Goal: Task Accomplishment & Management: Use online tool/utility

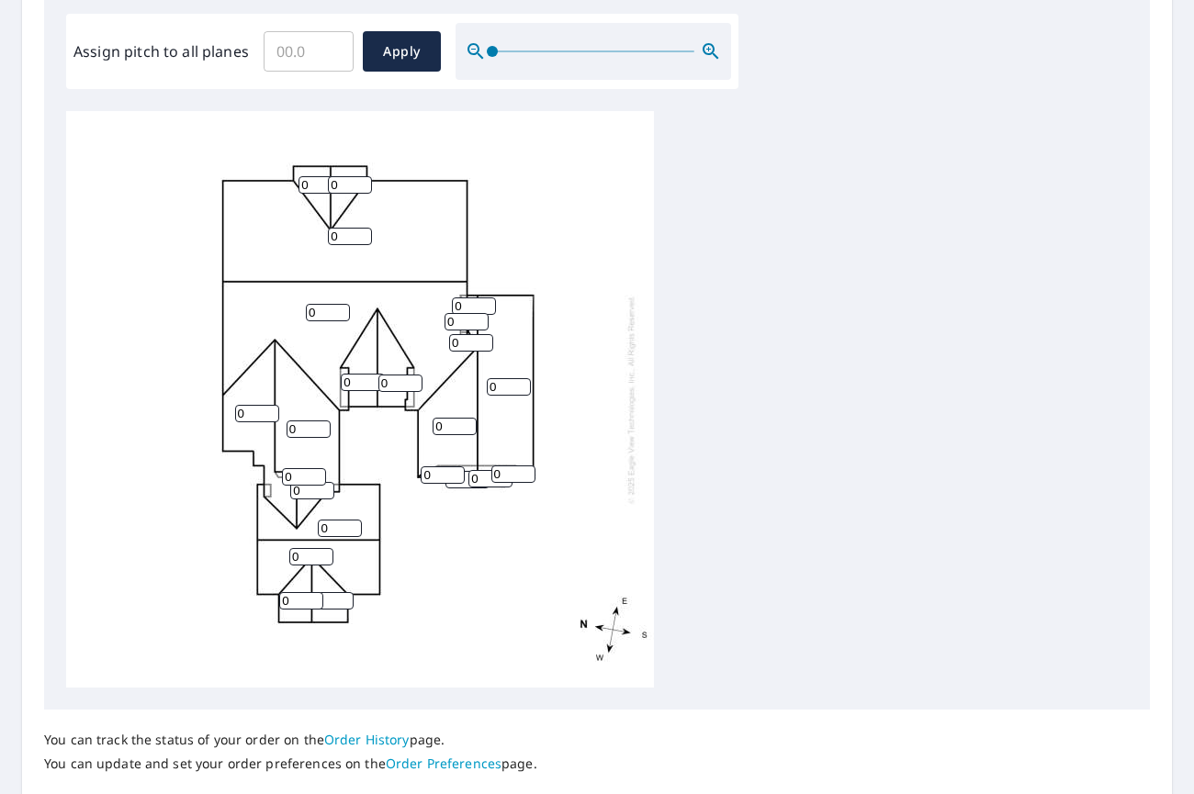
scroll to position [459, 0]
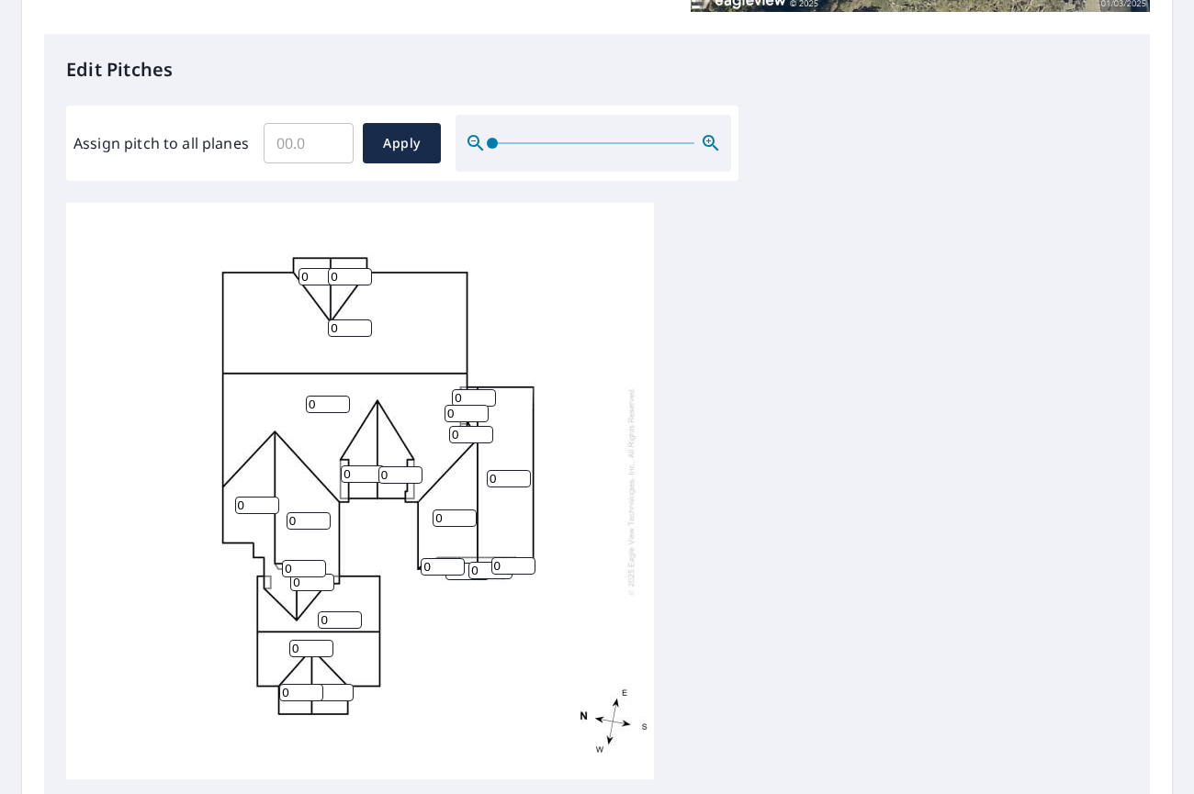
click at [293, 131] on input "Assign pitch to all planes" at bounding box center [309, 143] width 90 height 51
type input "8"
click at [415, 149] on button "Apply" at bounding box center [402, 143] width 78 height 40
type input "8"
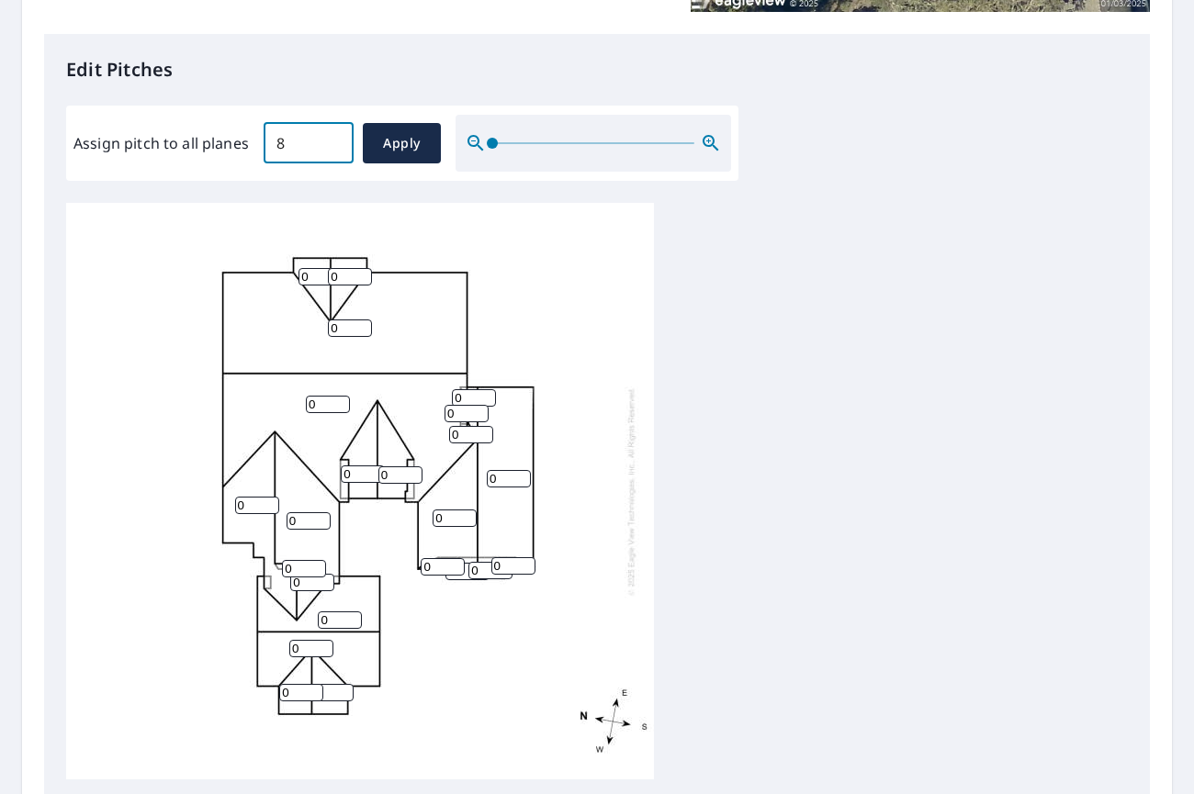
type input "8"
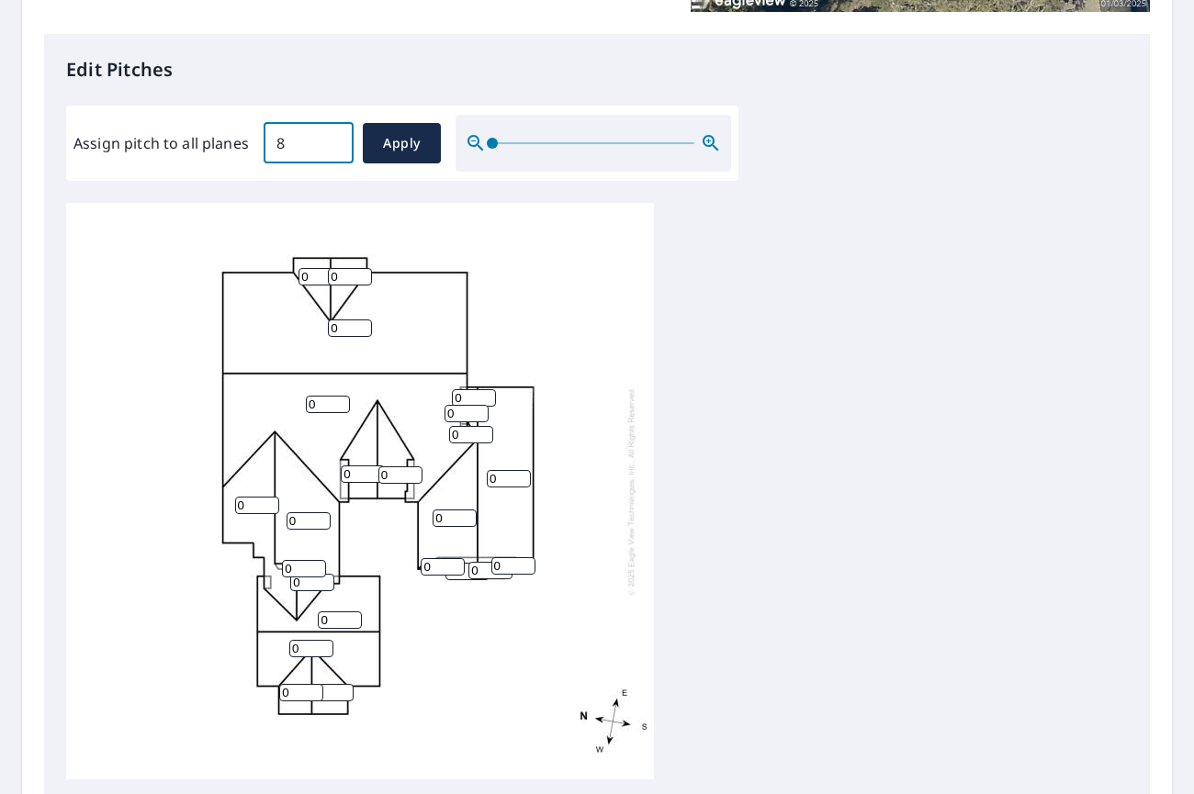
type input "8"
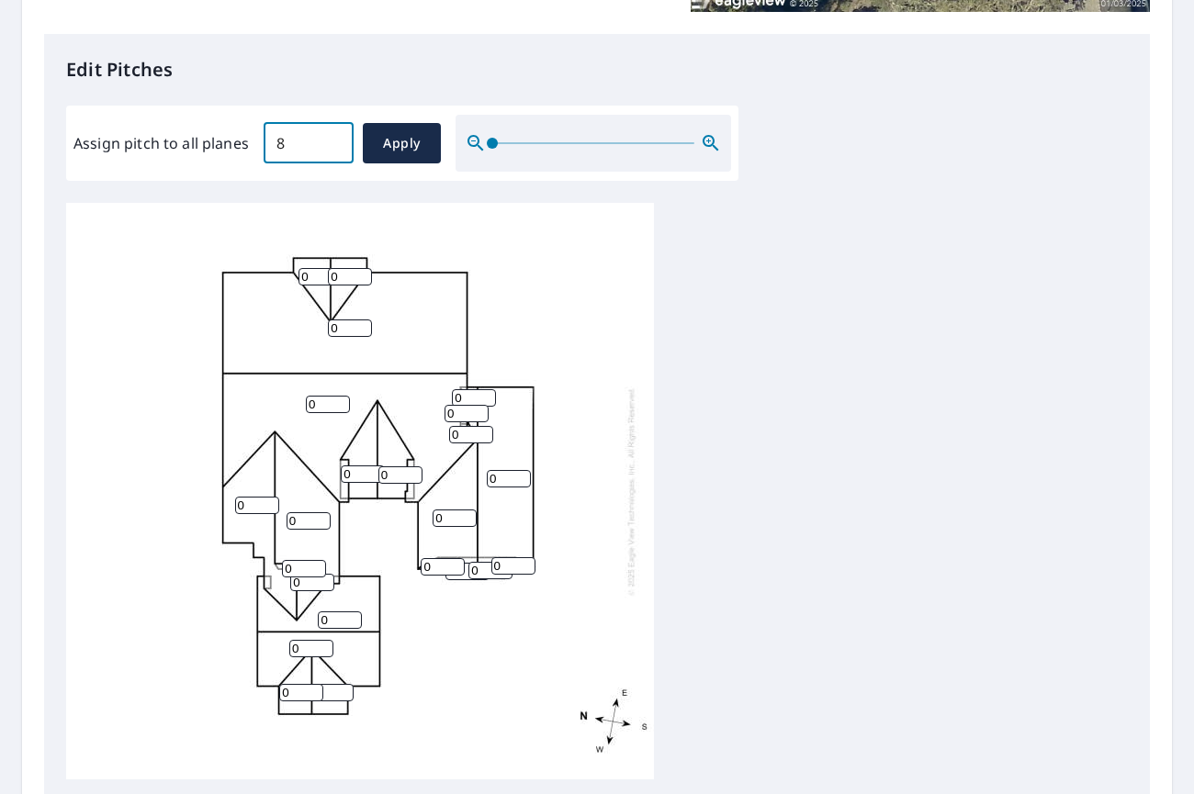
type input "8"
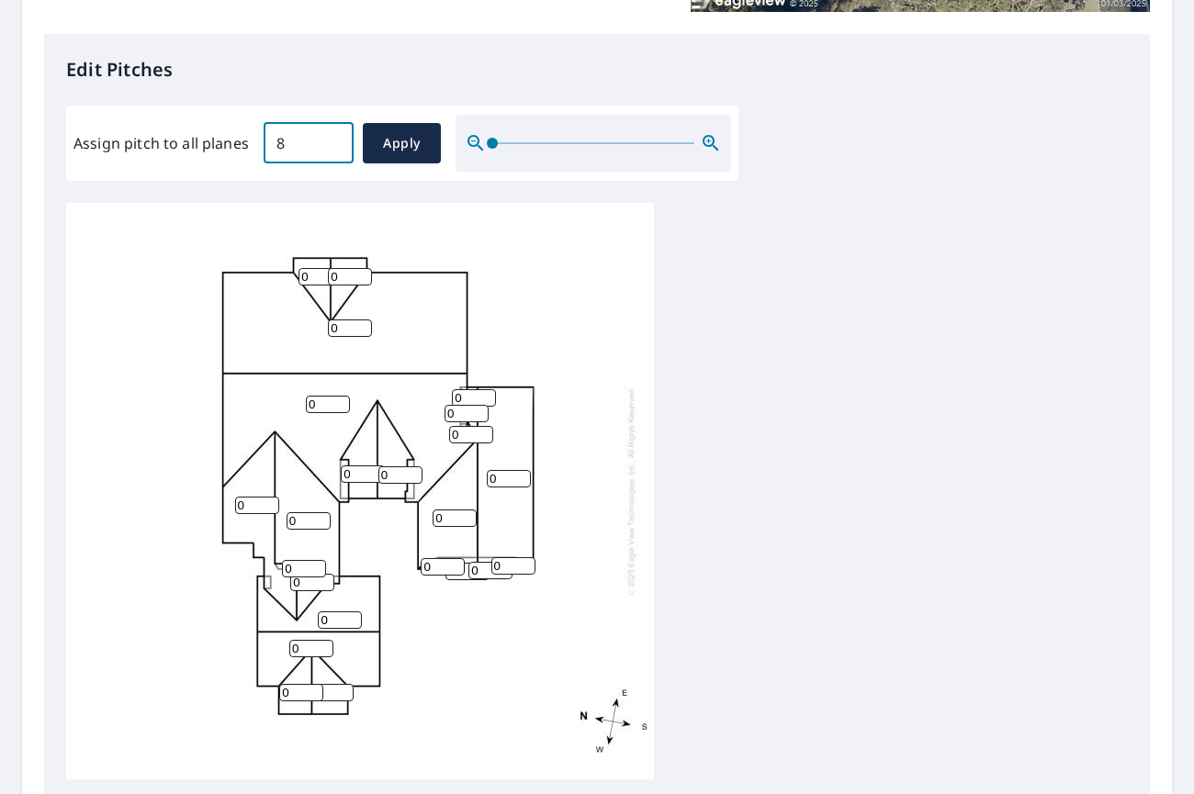
type input "8"
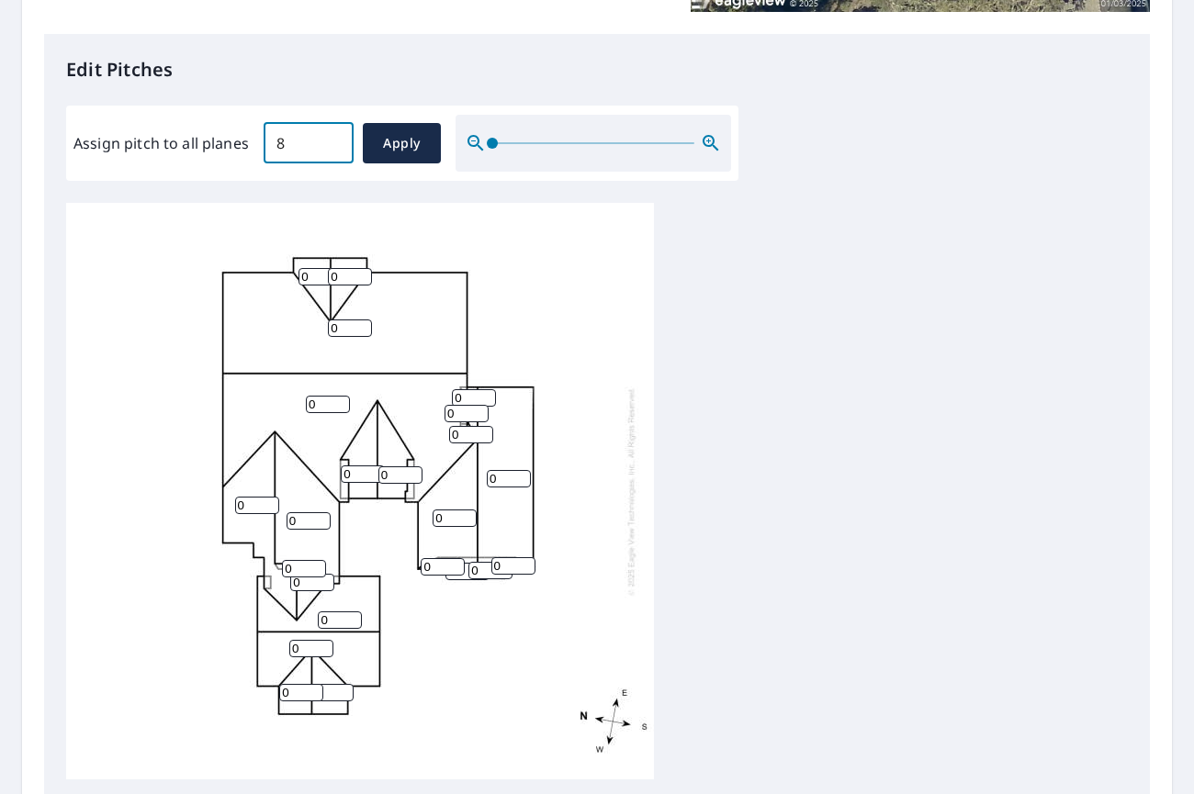
type input "8"
click at [153, 277] on div "8 8 8 8 8 8 8 8 8 8 8 8 8 8 8 8 8 8 8 8 8 8 8" at bounding box center [360, 491] width 588 height 577
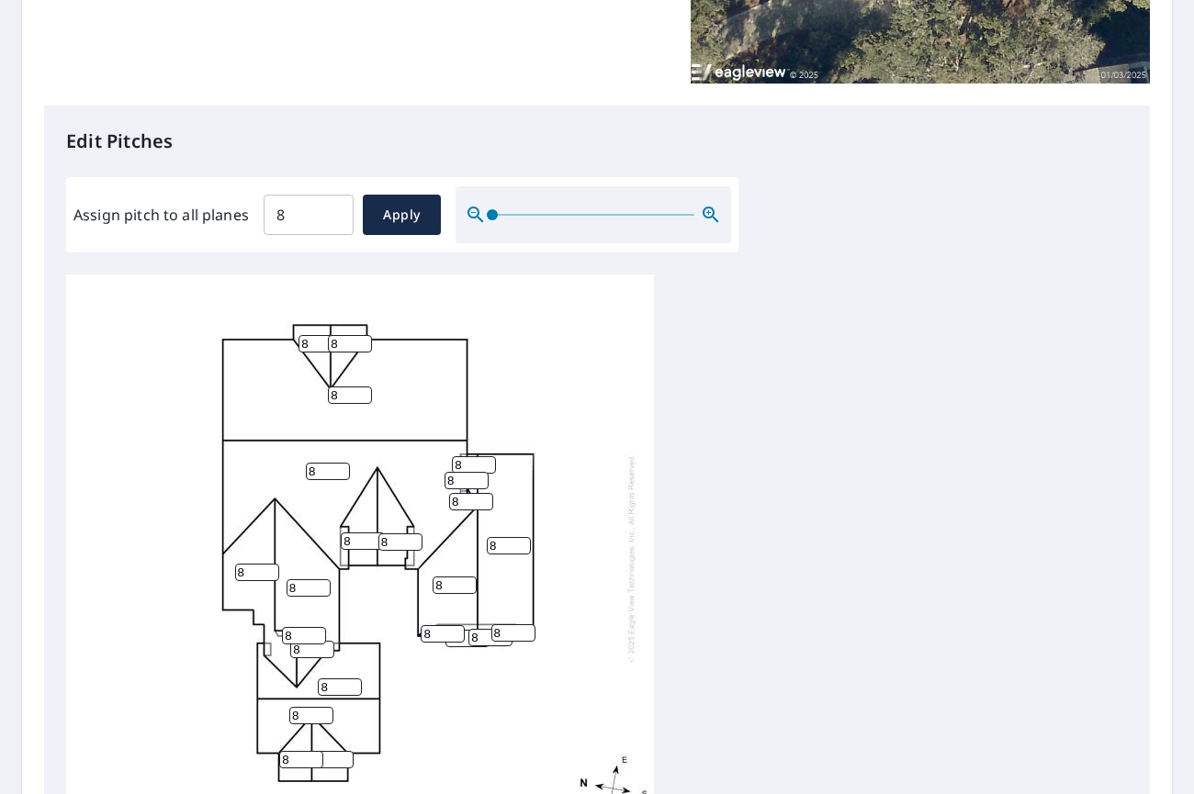
scroll to position [658, 0]
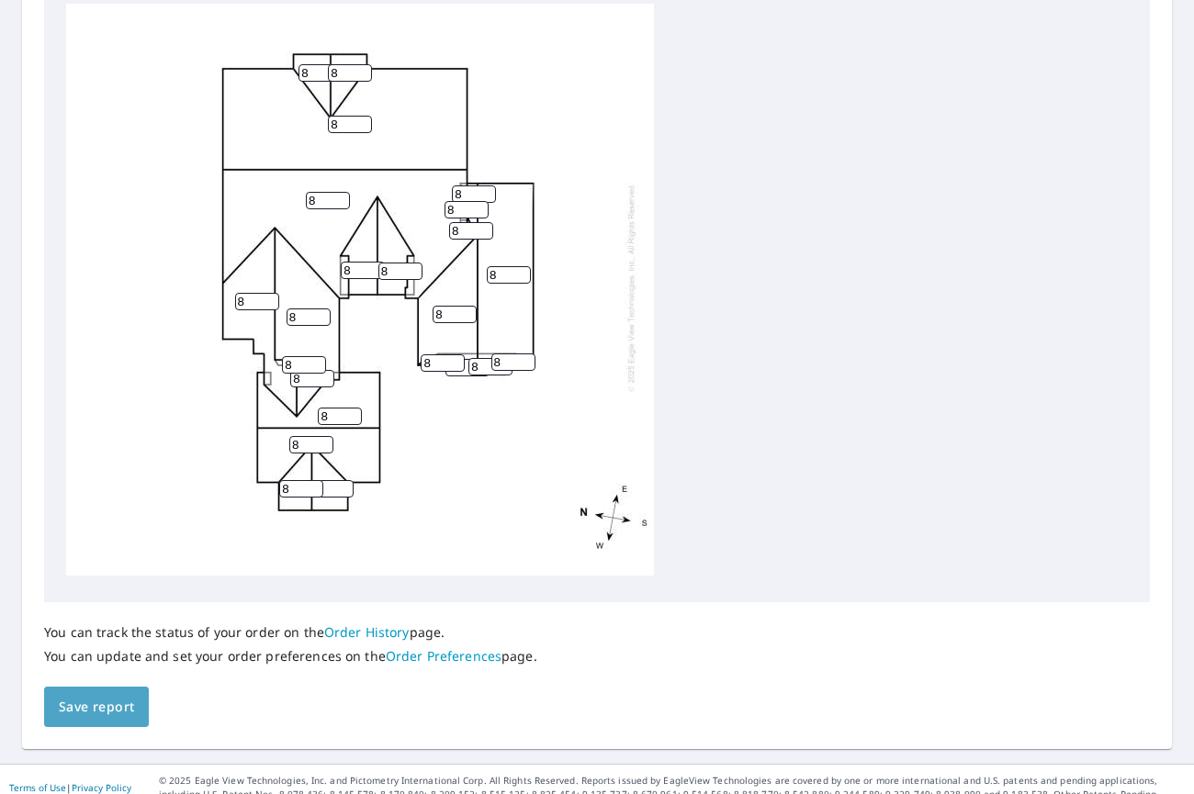
click at [84, 696] on span "Save report" at bounding box center [96, 707] width 75 height 23
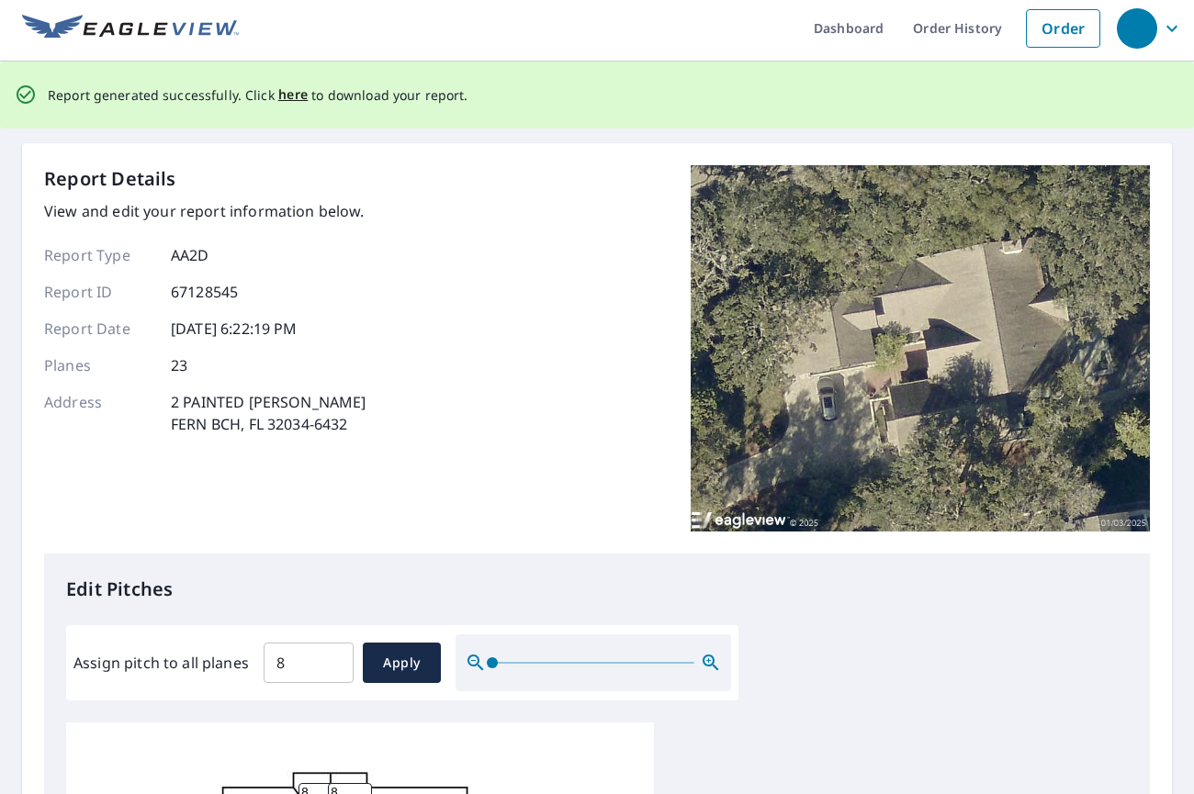
scroll to position [0, 0]
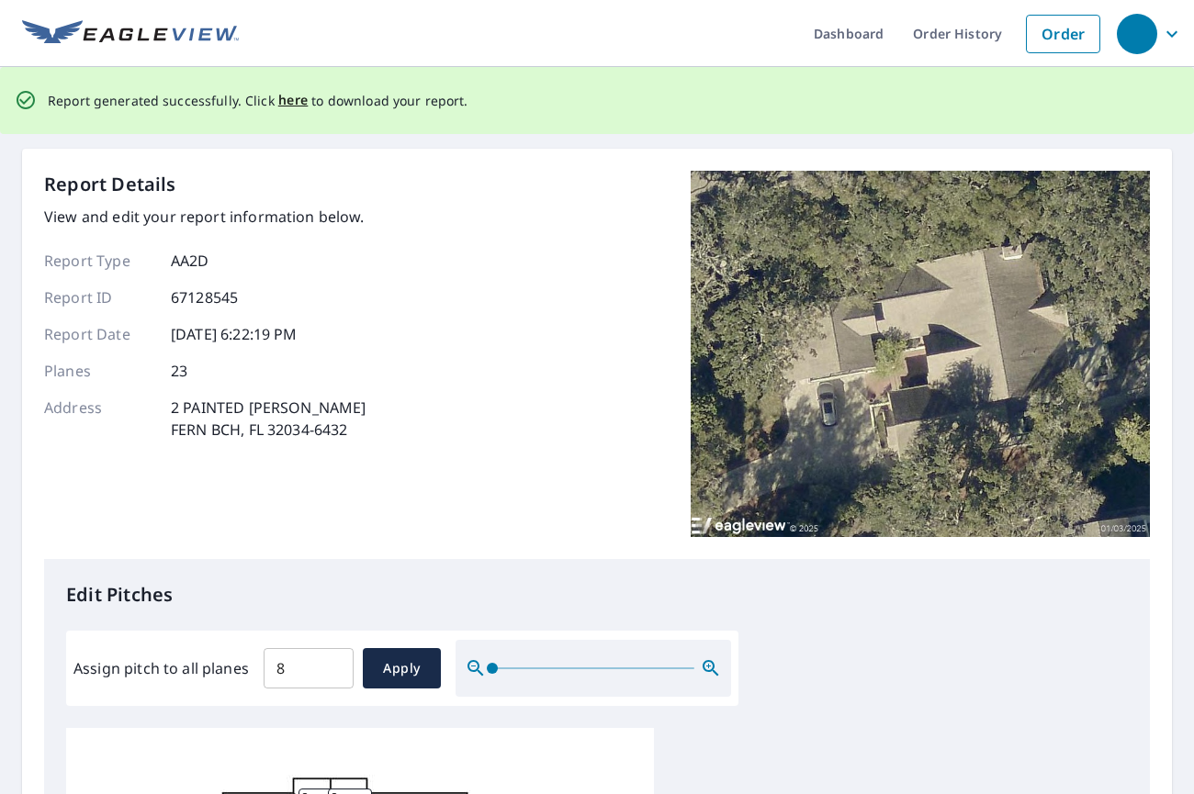
click at [288, 103] on span "here" at bounding box center [293, 100] width 30 height 23
